Goal: Navigation & Orientation: Understand site structure

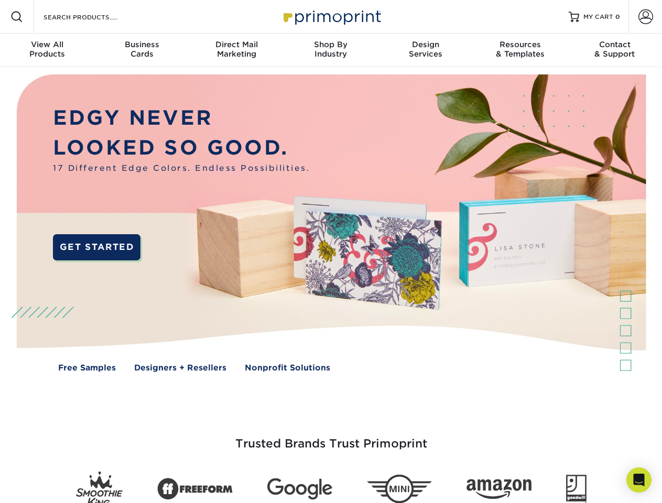
click at [331, 252] on img at bounding box center [330, 231] width 655 height 328
click at [17, 17] on span at bounding box center [16, 16] width 13 height 13
click at [645, 17] on span at bounding box center [645, 16] width 15 height 15
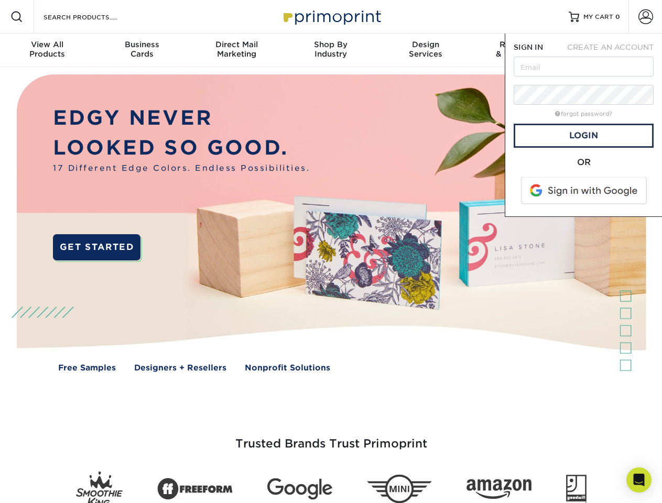
click at [47, 50] on div "View All Products" at bounding box center [47, 49] width 94 height 19
click at [141, 50] on div "Business Cards" at bounding box center [141, 49] width 94 height 19
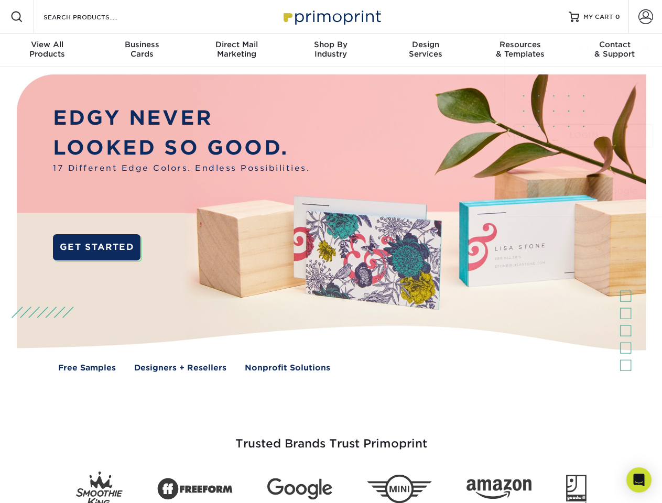
click at [236, 50] on div "Direct Mail Marketing" at bounding box center [236, 49] width 94 height 19
click at [331, 50] on div "Shop By Industry" at bounding box center [331, 49] width 94 height 19
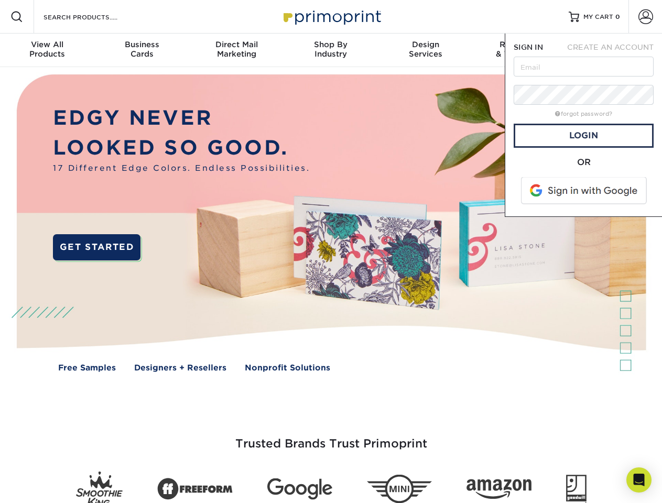
click at [426, 50] on div "Design Services" at bounding box center [425, 49] width 94 height 19
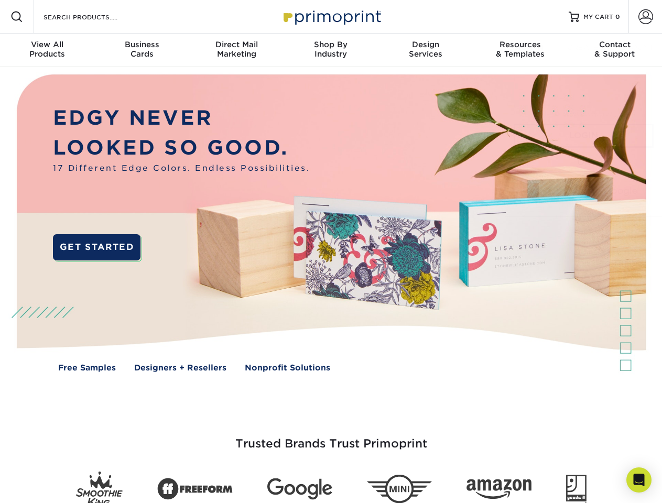
click at [520, 50] on span "SIGN IN" at bounding box center [528, 47] width 29 height 8
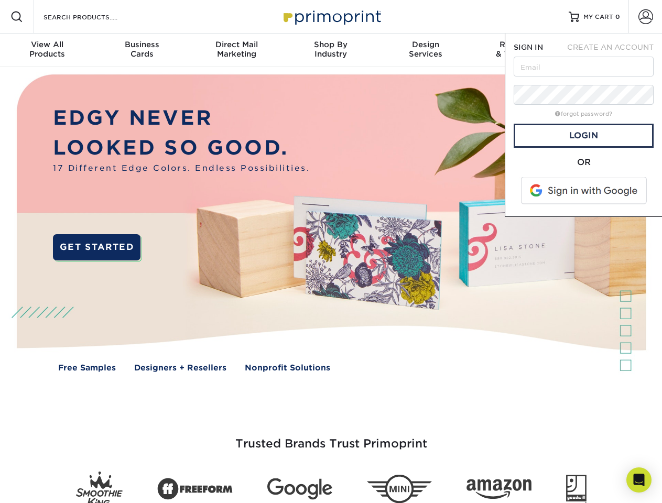
click at [615, 50] on div "Contact & Support" at bounding box center [615, 49] width 94 height 19
